Goal: Book appointment/travel/reservation

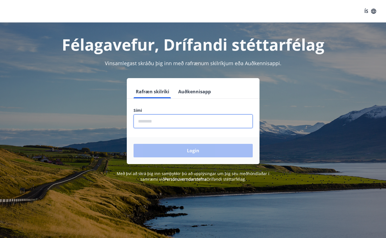
click at [190, 122] on input "phone" at bounding box center [192, 121] width 119 height 14
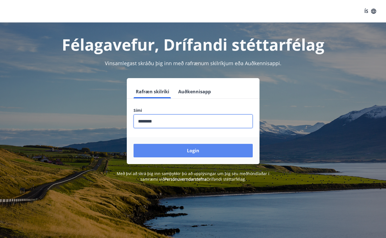
type input "********"
click at [208, 150] on button "Login" at bounding box center [192, 150] width 119 height 13
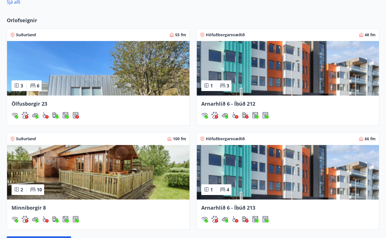
scroll to position [368, 0]
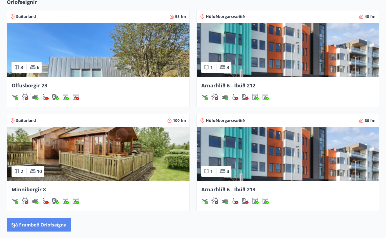
click at [38, 226] on button "Sjá framboð orlofseigna" at bounding box center [39, 224] width 64 height 13
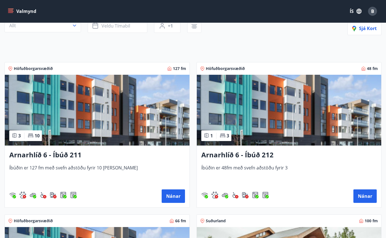
scroll to position [62, 0]
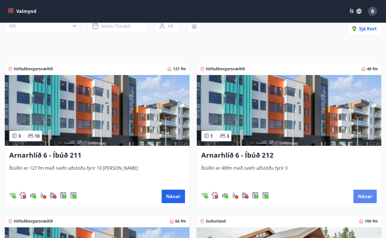
click at [364, 195] on button "Nánar" at bounding box center [364, 196] width 23 height 13
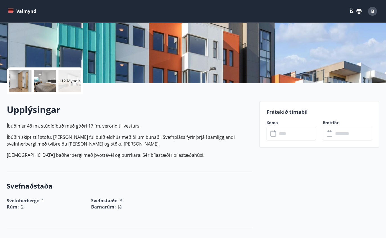
scroll to position [105, 0]
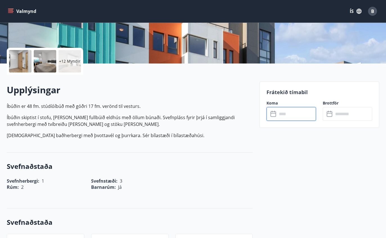
click at [289, 111] on input "text" at bounding box center [296, 114] width 39 height 14
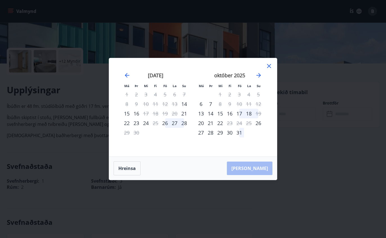
click at [304, 163] on div "Má Þr Mi Fi Fö La Su Má Þr Mi Fi Fö La Su ágúst 2025 1 2 3 4 5 6 7 8 9 10 11 12…" at bounding box center [193, 119] width 386 height 238
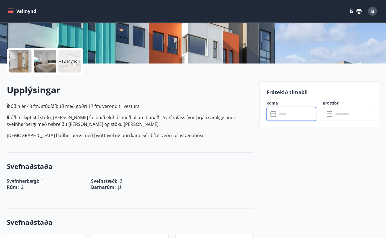
scroll to position [123, 0]
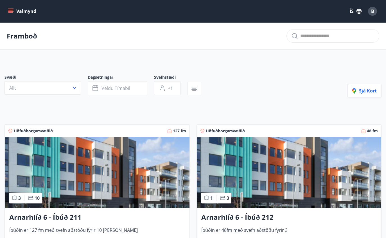
click at [125, 176] on img at bounding box center [97, 172] width 184 height 71
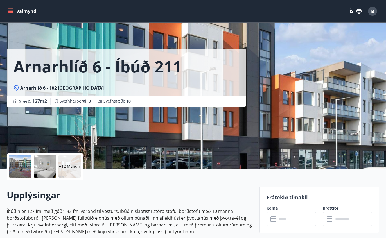
click at [287, 220] on input "text" at bounding box center [296, 219] width 39 height 14
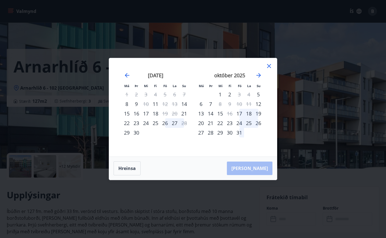
click at [175, 214] on div "Má Þr Mi Fi Fö La Su Má Þr Mi Fi Fö La Su ágúst 2025 1 2 3 4 5 6 7 8 9 10 11 12…" at bounding box center [193, 119] width 386 height 238
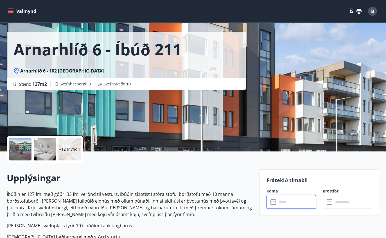
scroll to position [18, 0]
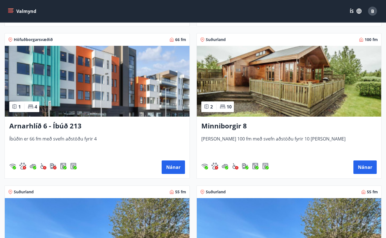
scroll to position [256, 0]
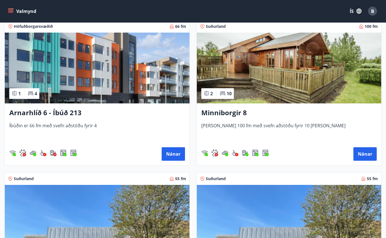
click at [51, 73] on img at bounding box center [97, 68] width 184 height 71
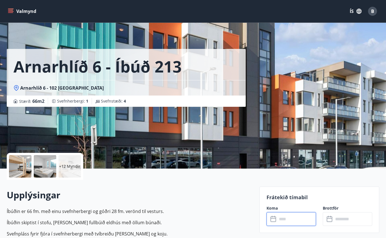
click at [299, 222] on input "text" at bounding box center [296, 219] width 39 height 14
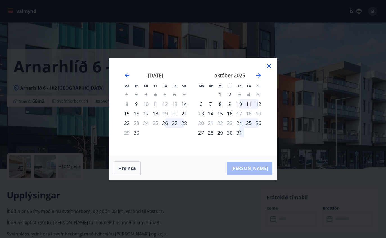
click at [193, 204] on div "Má Þr Mi Fi Fö La Su Má Þr Mi Fi Fö La Su ágúst 2025 1 2 3 4 5 6 7 8 9 10 11 12…" at bounding box center [193, 119] width 386 height 238
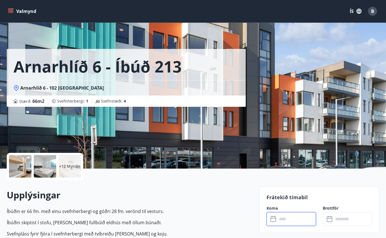
scroll to position [19, 0]
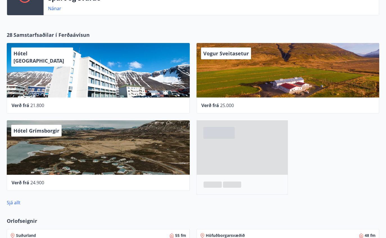
scroll to position [153, 0]
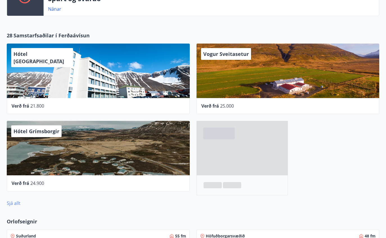
click at [17, 203] on link "Sjá allt" at bounding box center [14, 203] width 14 height 6
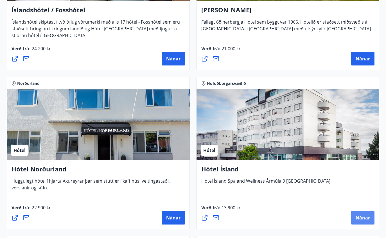
scroll to position [1140, 0]
click at [361, 217] on span "Nánar" at bounding box center [362, 218] width 14 height 6
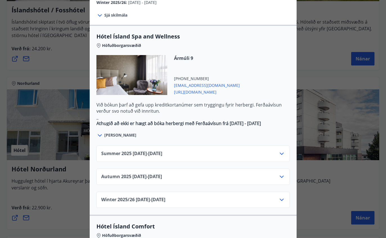
scroll to position [301, 0]
click at [201, 173] on div "Autumn 2025 01.10.25 - 28.10.25" at bounding box center [193, 178] width 184 height 11
click at [280, 175] on icon at bounding box center [281, 176] width 4 height 2
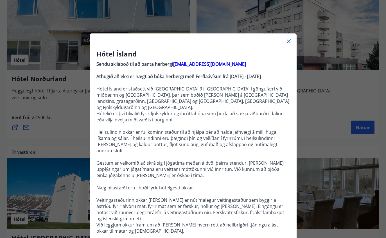
scroll to position [0, 0]
click at [288, 42] on icon at bounding box center [288, 41] width 1 height 1
